Goal: Task Accomplishment & Management: Manage account settings

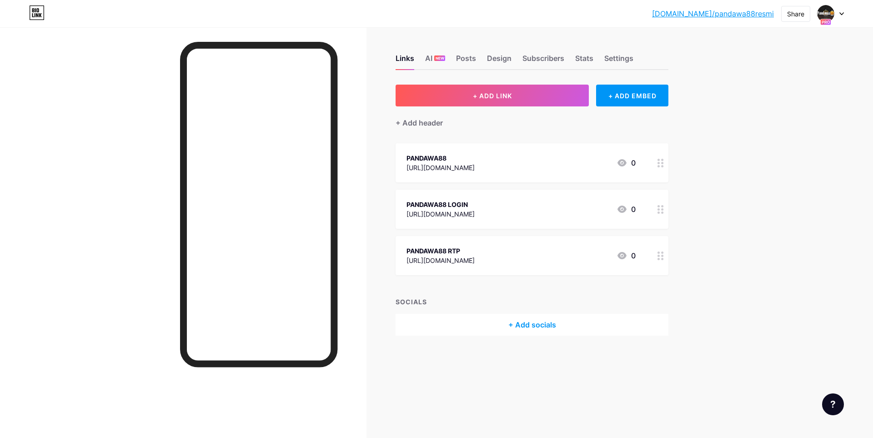
click at [136, 136] on div at bounding box center [183, 246] width 367 height 438
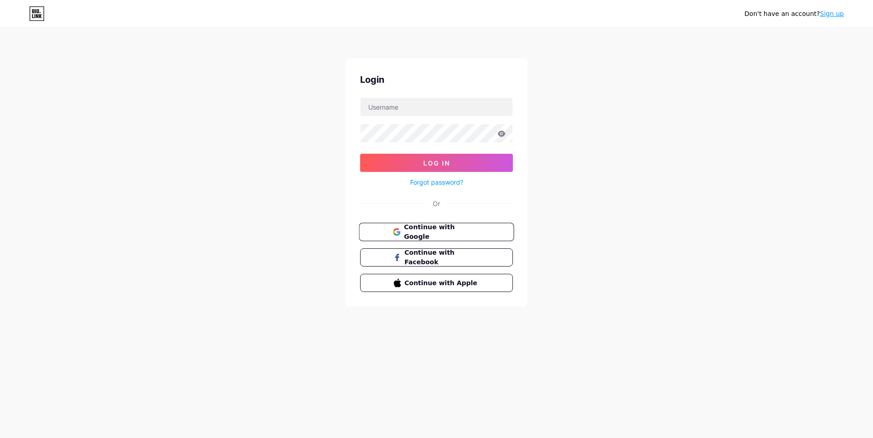
click at [436, 236] on span "Continue with Google" at bounding box center [442, 232] width 76 height 20
click at [389, 236] on button "Continue with Google" at bounding box center [436, 232] width 155 height 19
click at [404, 227] on span "Continue with Google" at bounding box center [442, 232] width 76 height 20
click at [435, 231] on span "Continue with Google" at bounding box center [442, 232] width 76 height 20
click at [413, 104] on input "text" at bounding box center [437, 107] width 152 height 18
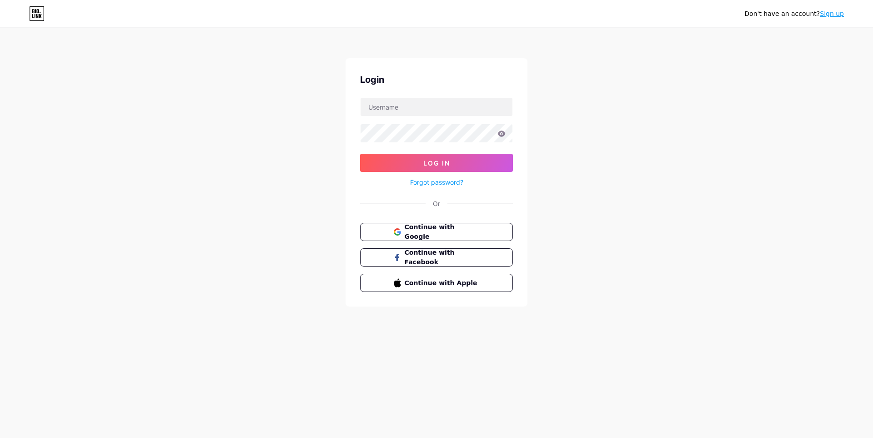
click at [307, 120] on div "Don't have an account? Sign up Login Log In Forgot password? Or Continue with G…" at bounding box center [436, 168] width 873 height 336
click at [430, 185] on link "Forgot password?" at bounding box center [436, 182] width 53 height 10
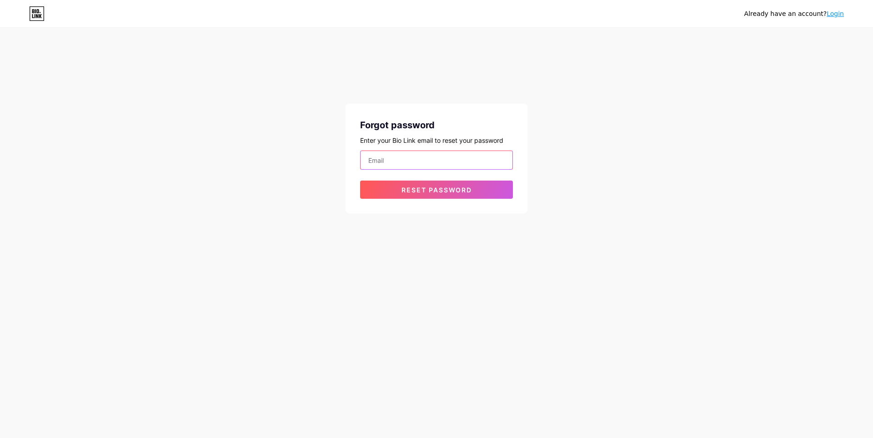
click at [433, 156] on input "email" at bounding box center [437, 160] width 152 height 18
paste input "[EMAIL_ADDRESS][DOMAIN_NAME]"
type input "[EMAIL_ADDRESS][DOMAIN_NAME]"
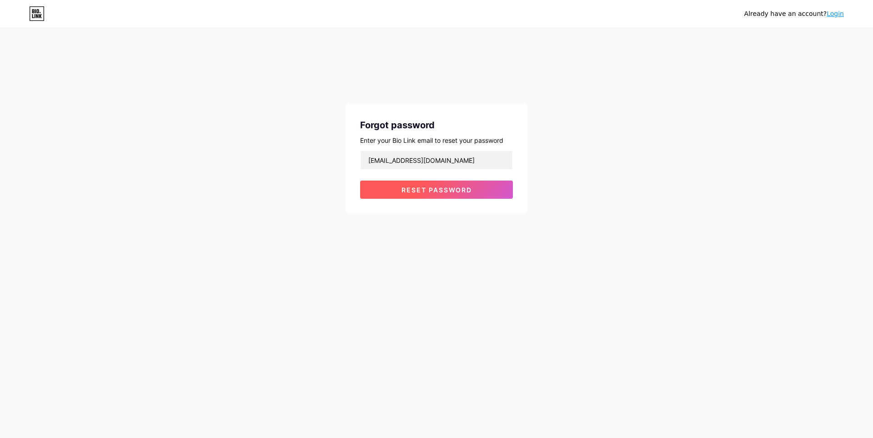
click at [383, 196] on button "Reset password" at bounding box center [436, 190] width 153 height 18
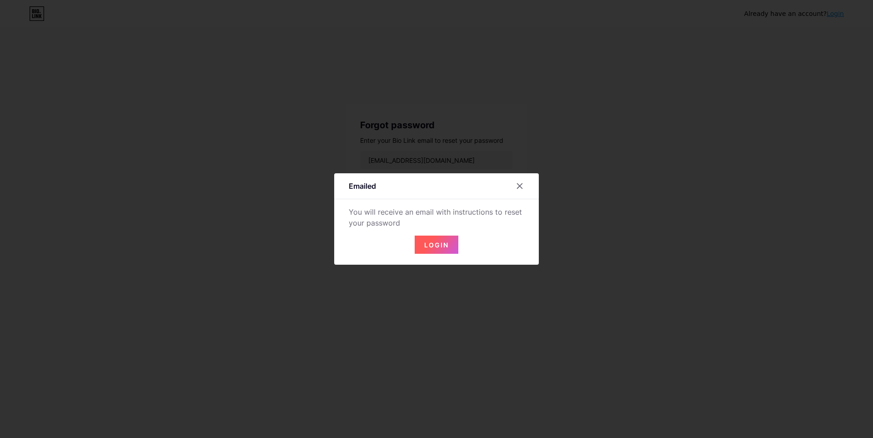
click at [438, 241] on span "Login" at bounding box center [436, 245] width 25 height 8
